Goal: Task Accomplishment & Management: Manage account settings

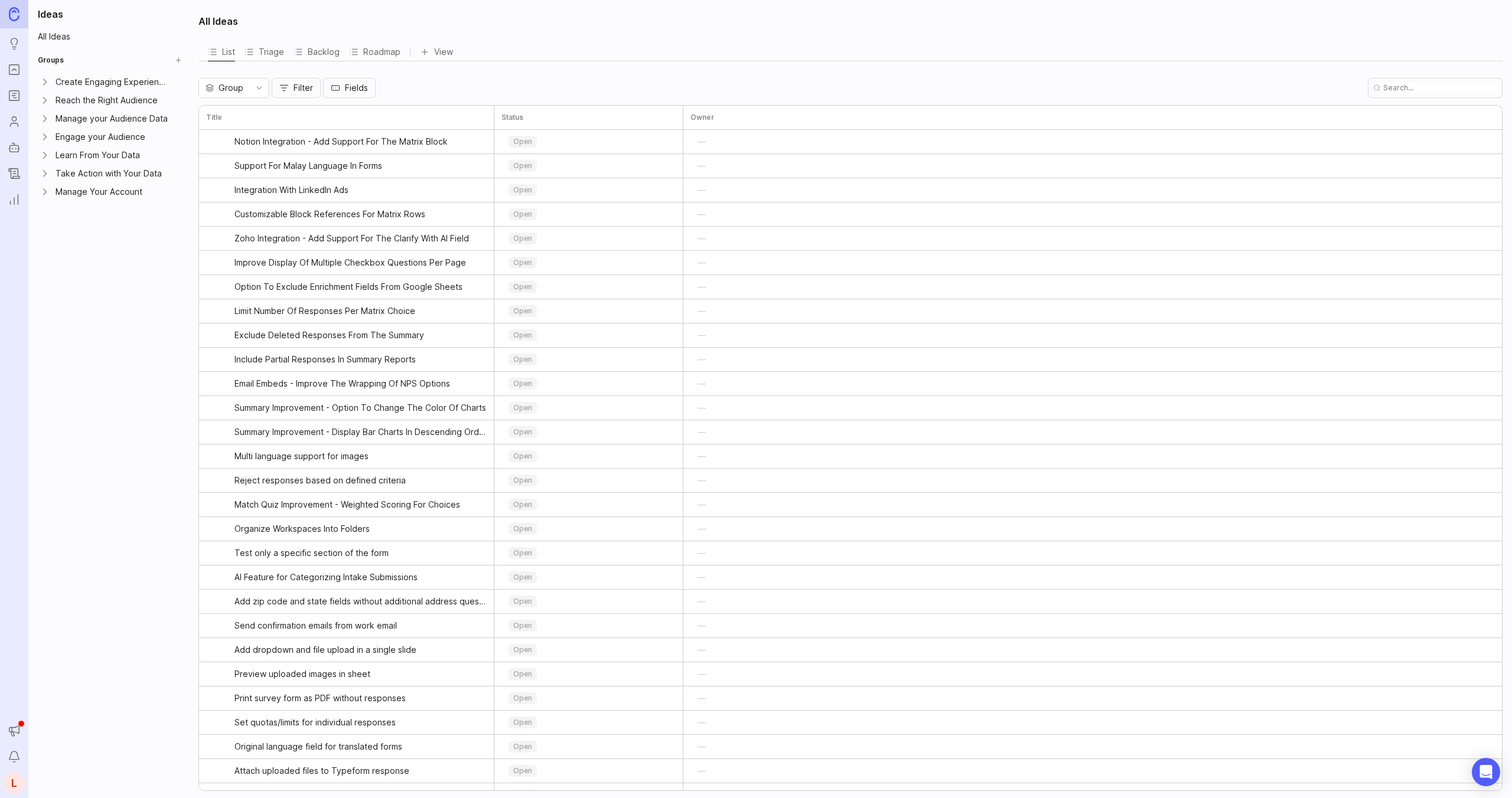
click at [9, 118] on icon "Users" at bounding box center [14, 121] width 13 height 14
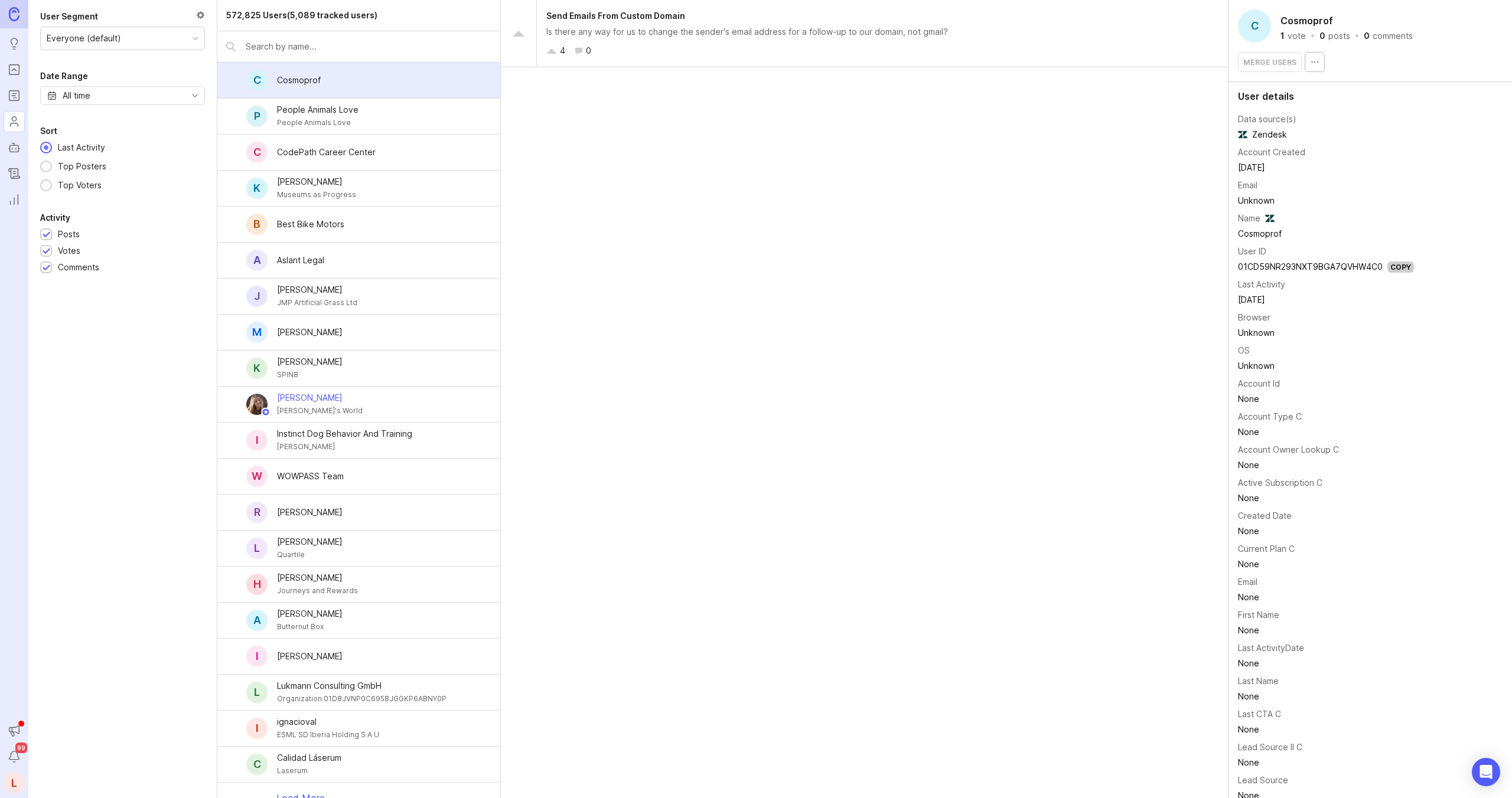
click at [15, 783] on div "L" at bounding box center [15, 783] width 22 height 22
click at [52, 747] on div "Settings Logout" at bounding box center [91, 767] width 118 height 51
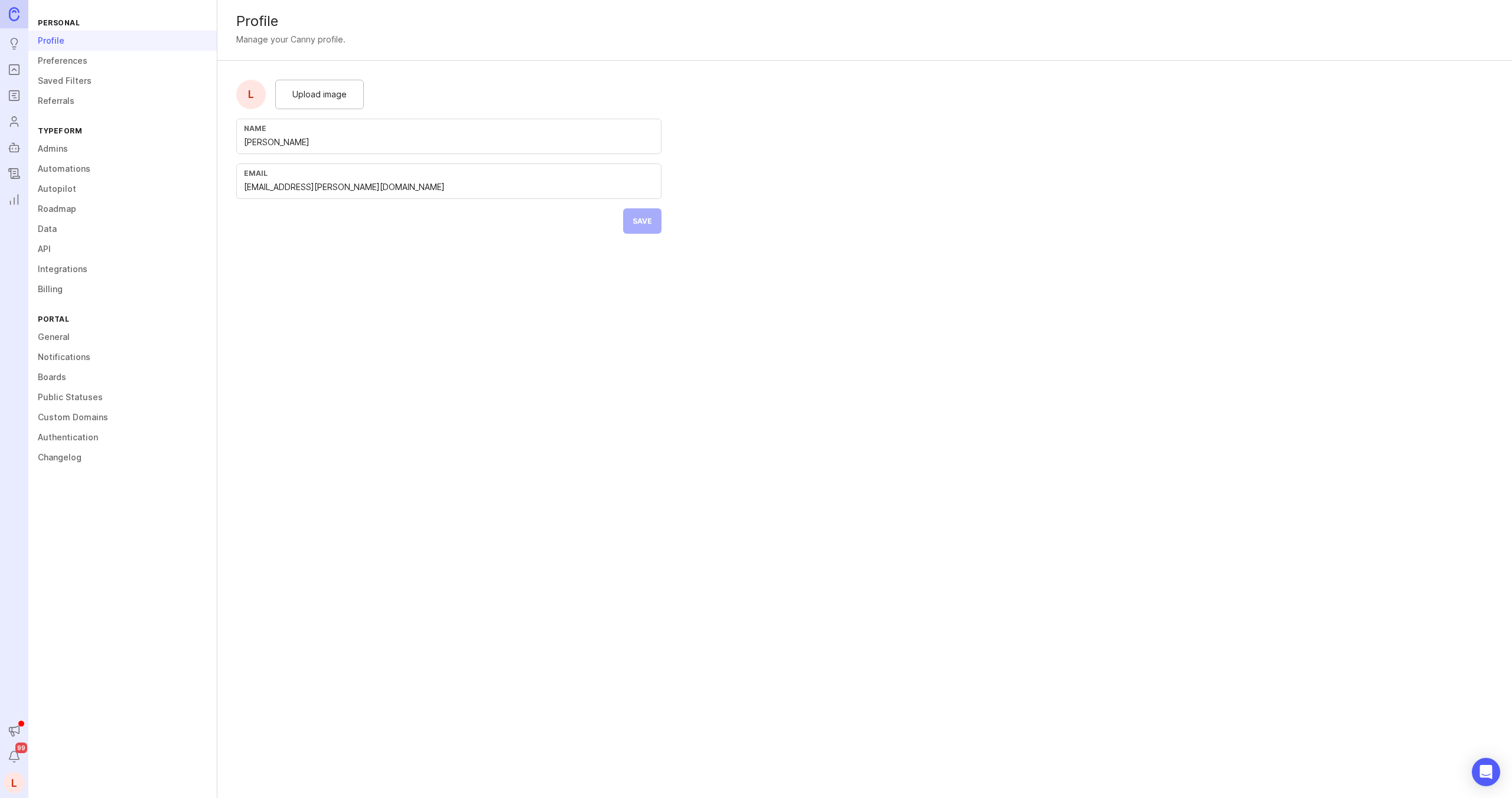
click at [60, 148] on link "Admins" at bounding box center [122, 148] width 188 height 20
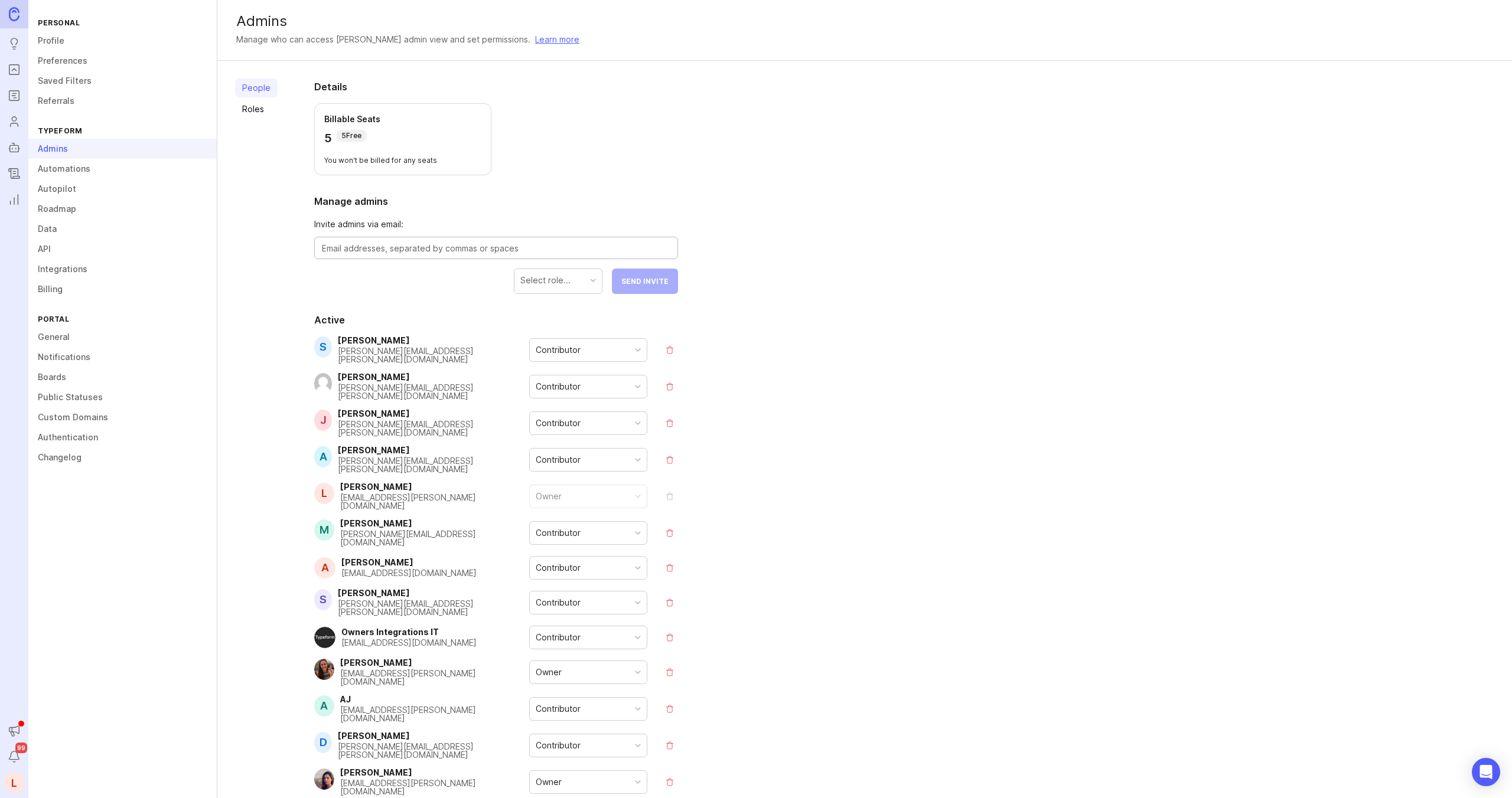
click at [442, 246] on textarea at bounding box center [496, 248] width 348 height 13
type textarea "[EMAIL_ADDRESS][PERSON_NAME][DOMAIN_NAME]"
click at [567, 287] on div "Select role..." at bounding box center [558, 280] width 88 height 22
click at [648, 281] on span "Send Invite" at bounding box center [644, 281] width 47 height 9
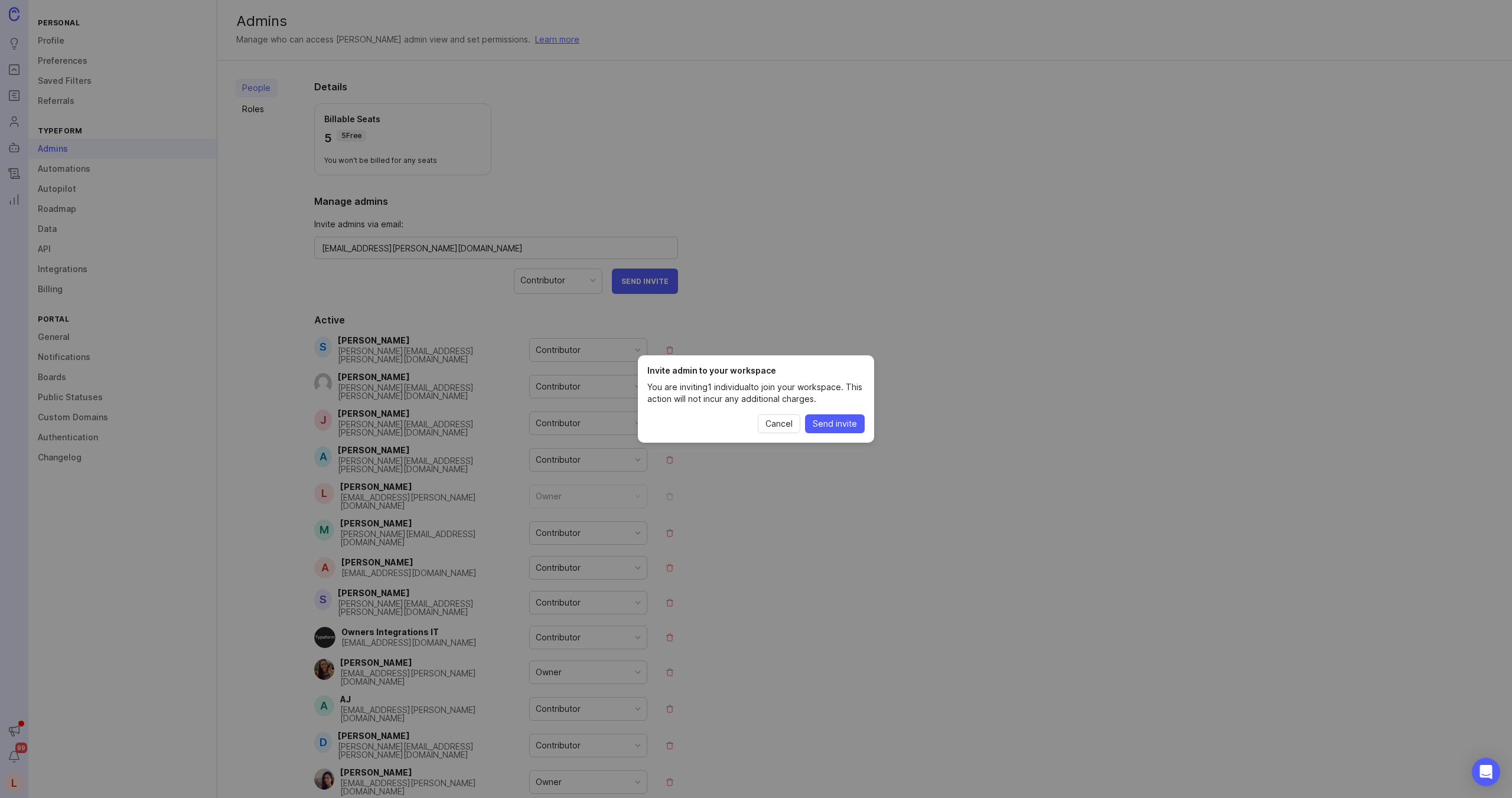
click at [834, 427] on span "Send invite" at bounding box center [835, 424] width 45 height 12
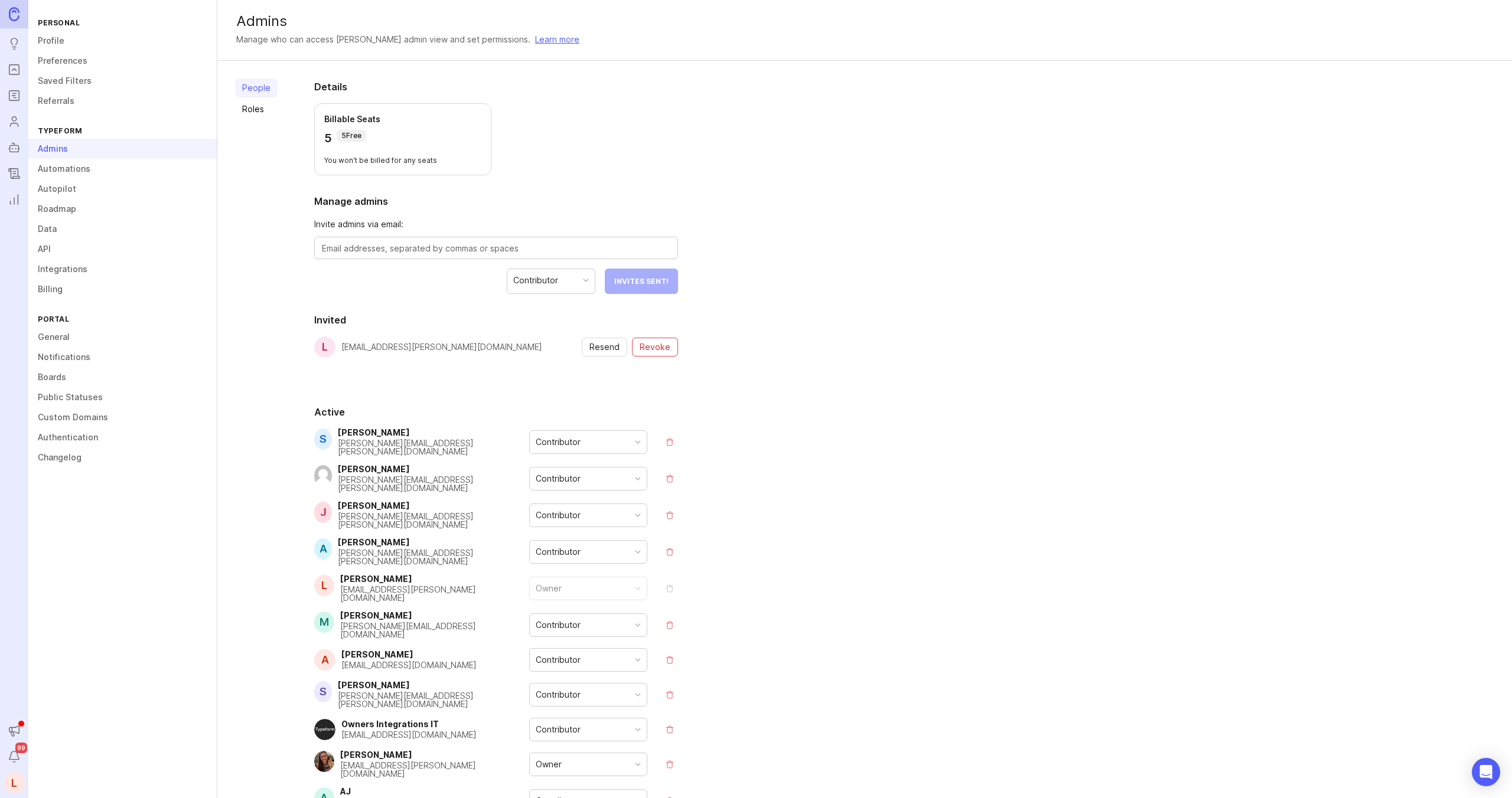
click at [15, 75] on rect "Portal" at bounding box center [14, 69] width 10 height 10
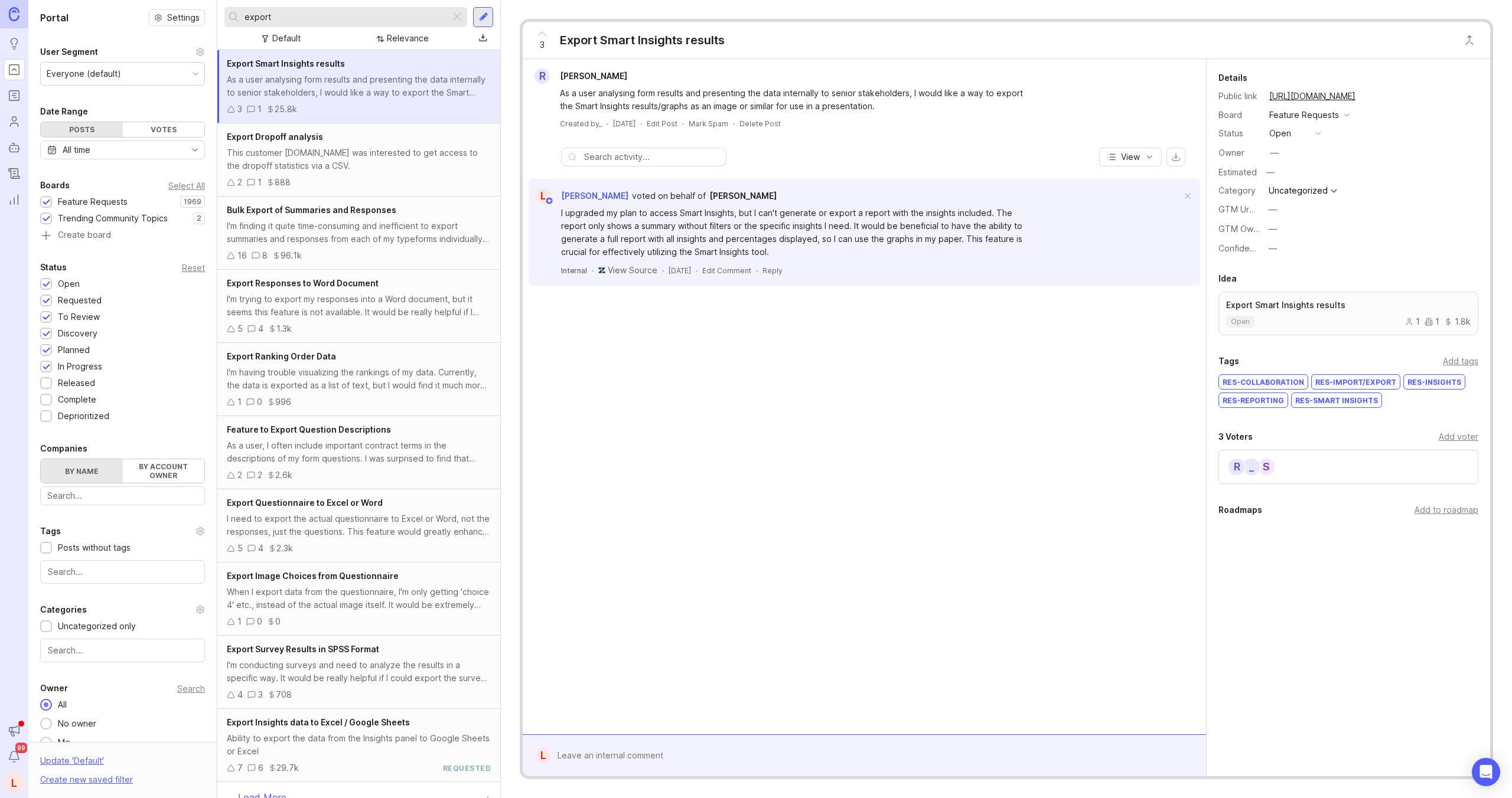
click at [252, 20] on input "export" at bounding box center [345, 17] width 201 height 13
type input "language"
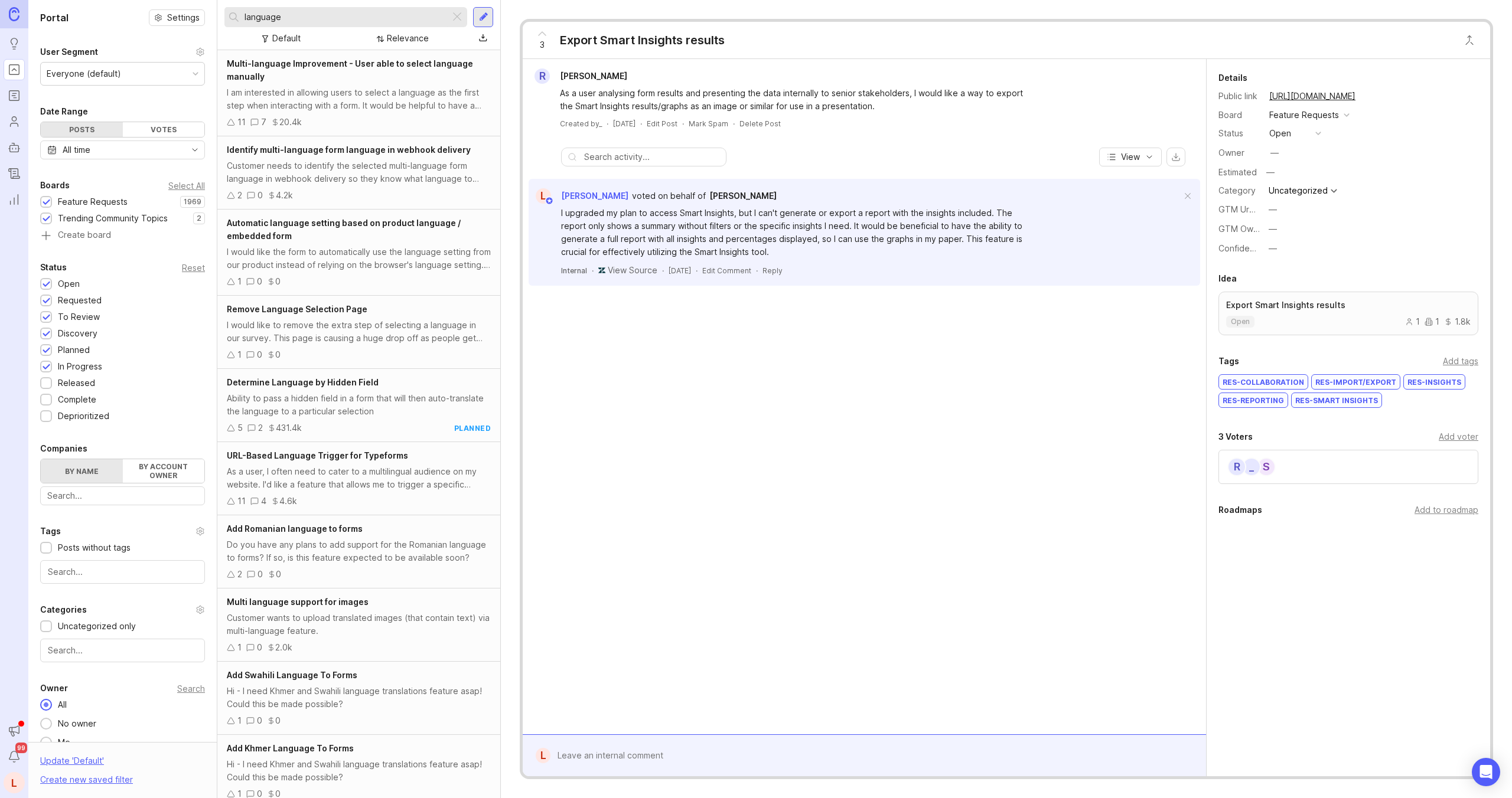
click at [316, 115] on div "Multi-language Improvement - User able to select language manually I am interes…" at bounding box center [359, 93] width 283 height 86
